Goal: Information Seeking & Learning: Learn about a topic

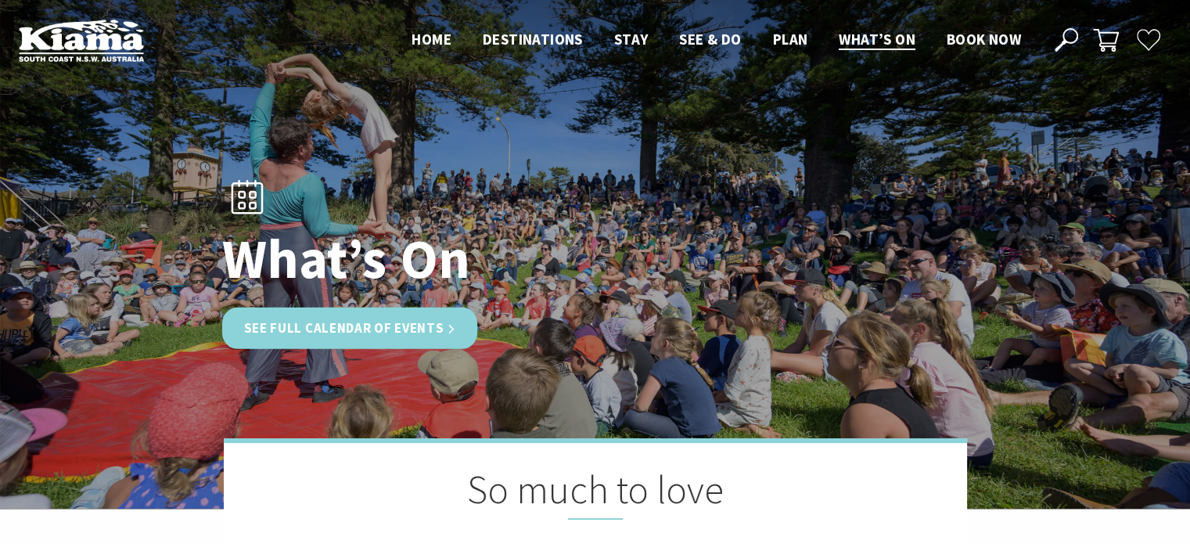
click at [371, 330] on link "See Full Calendar of Events" at bounding box center [350, 327] width 256 height 41
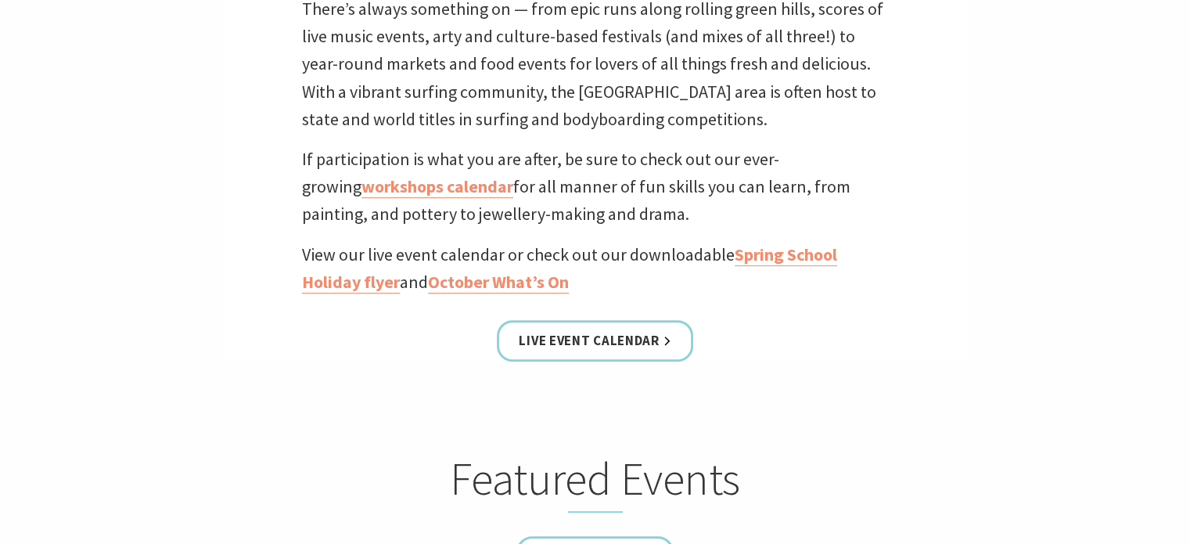
scroll to position [704, 0]
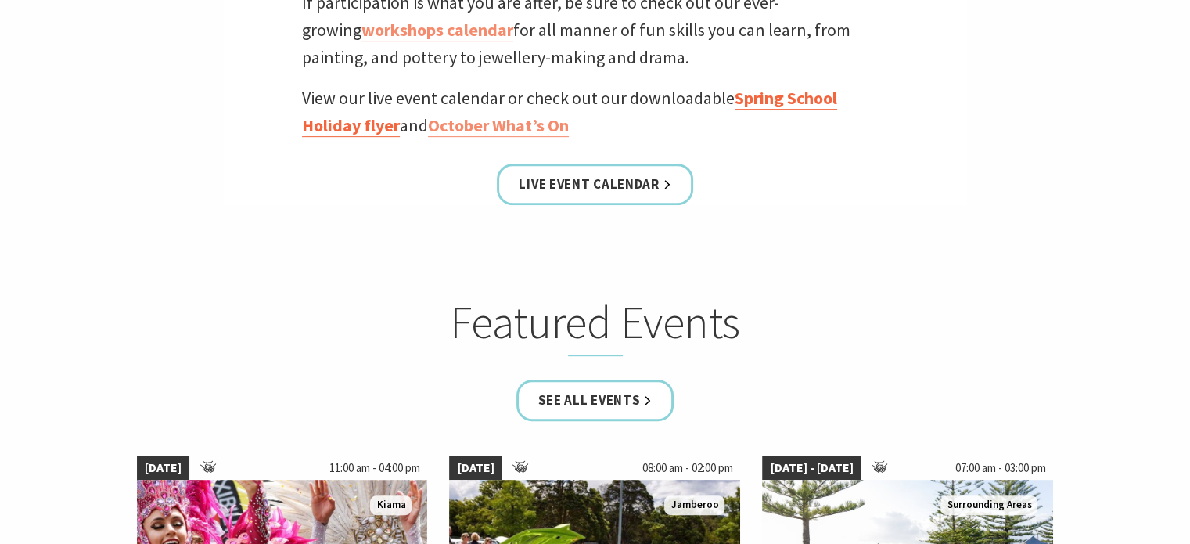
click at [329, 129] on link "Spring School Holiday flyer" at bounding box center [569, 112] width 535 height 50
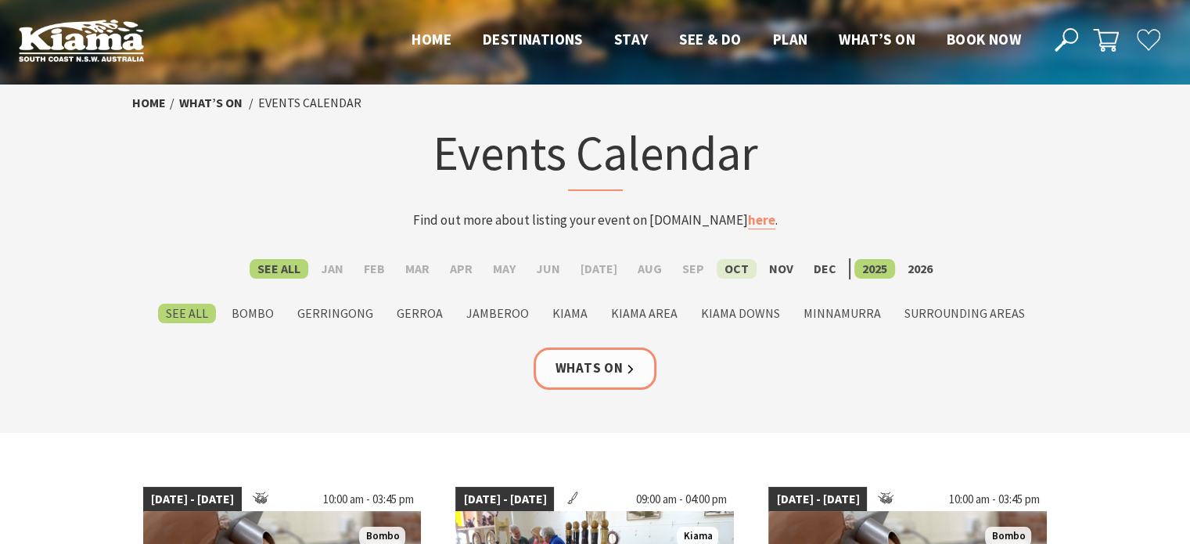
click at [719, 271] on label "Oct" at bounding box center [737, 269] width 40 height 20
click at [0, 0] on input "Oct" at bounding box center [0, 0] width 0 height 0
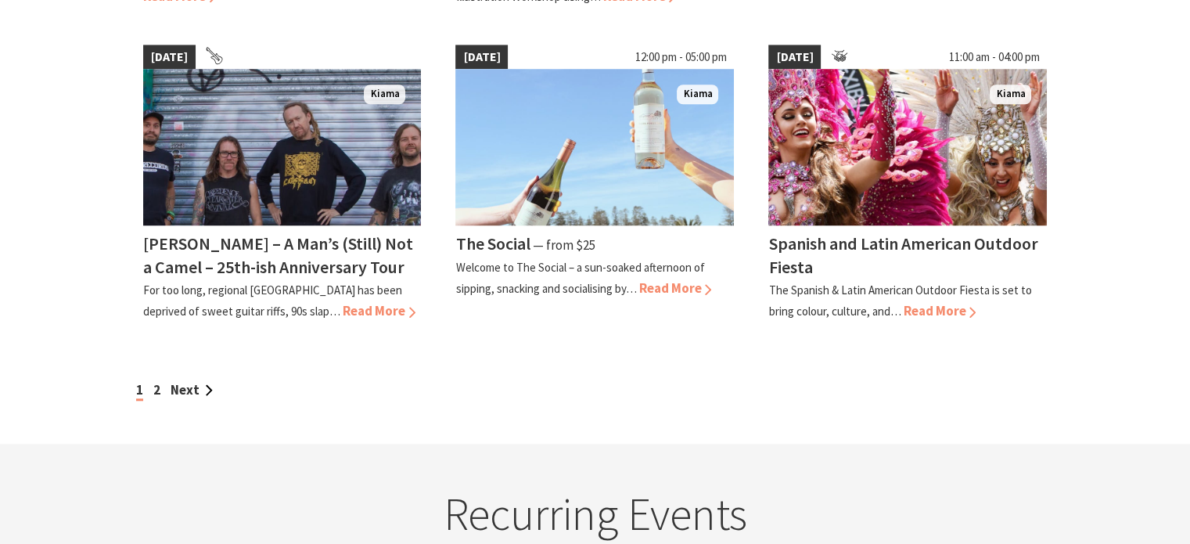
scroll to position [1408, 0]
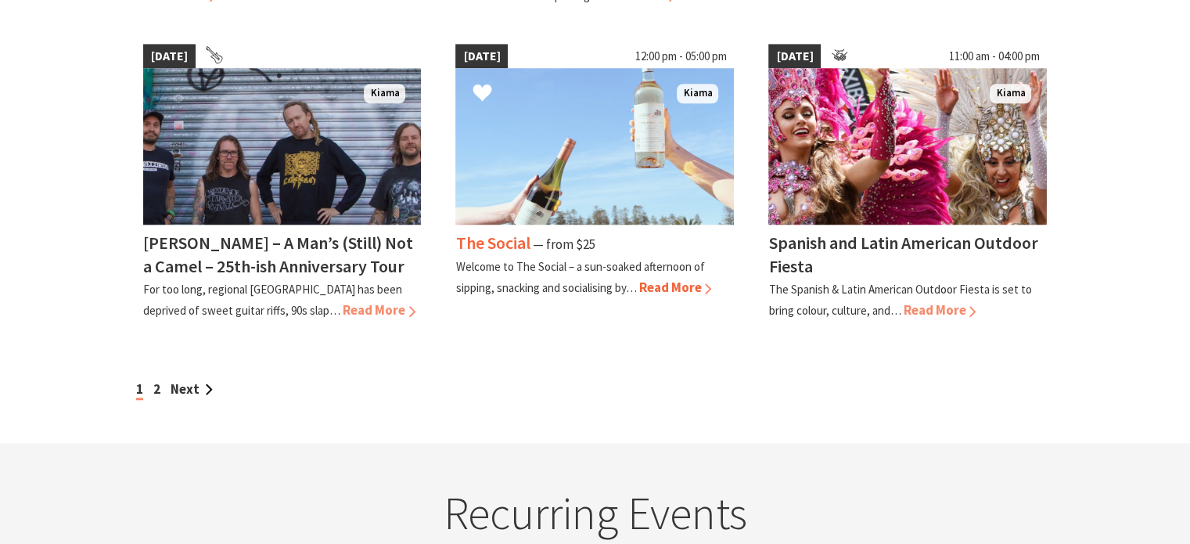
click at [531, 171] on img at bounding box center [594, 146] width 278 height 156
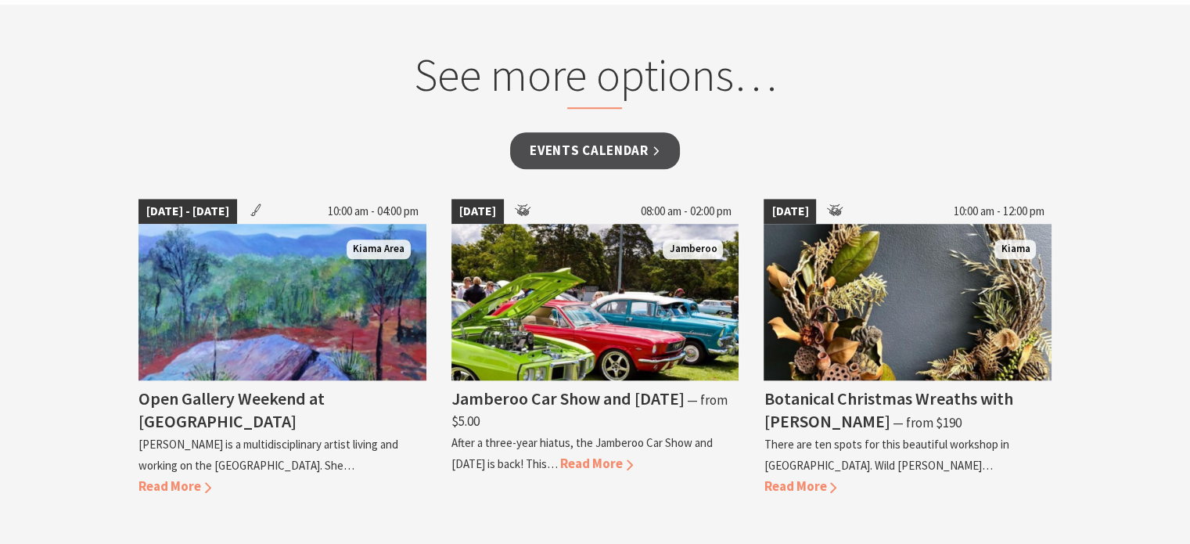
scroll to position [1408, 0]
